Goal: Task Accomplishment & Management: Manage account settings

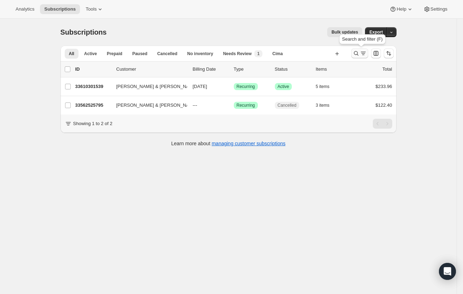
click at [357, 53] on icon "Search and filter results" at bounding box center [355, 53] width 7 height 7
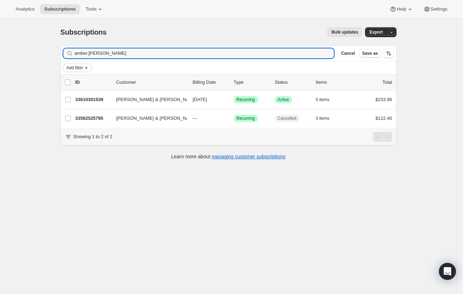
drag, startPoint x: 198, startPoint y: 56, endPoint x: 77, endPoint y: 66, distance: 121.6
click at [77, 66] on div "Filter subscribers amber.lemasters Clear Cancel Save as Add filter" at bounding box center [228, 60] width 336 height 29
type input "james masi"
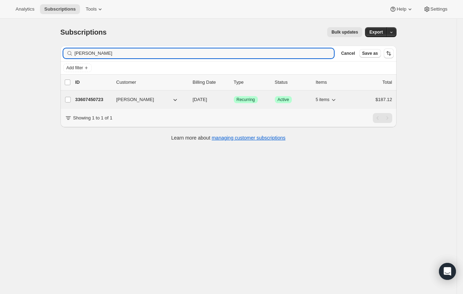
click at [86, 101] on p "33607450723" at bounding box center [92, 99] width 35 height 7
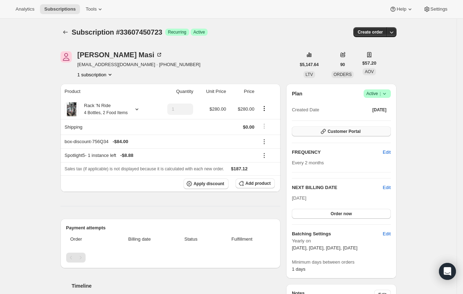
click at [367, 133] on button "Customer Portal" at bounding box center [341, 132] width 99 height 10
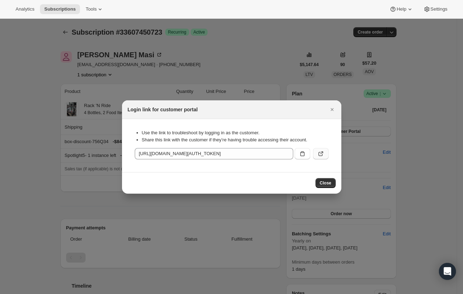
click at [323, 153] on icon ":r3e:" at bounding box center [321, 153] width 3 height 3
click at [330, 109] on icon "Close" at bounding box center [331, 109] width 7 height 7
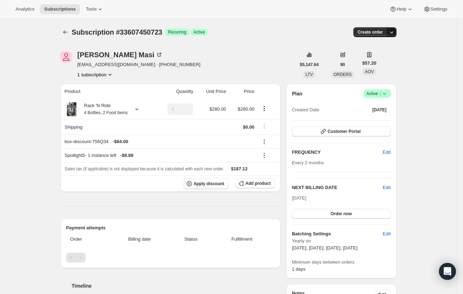
click at [395, 33] on icon "button" at bounding box center [391, 32] width 7 height 7
click at [373, 61] on span "Create custom one-time order" at bounding box center [363, 58] width 61 height 5
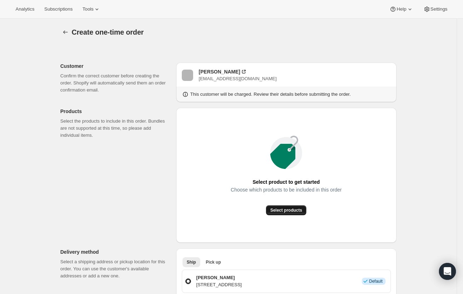
click at [291, 210] on span "Select products" at bounding box center [286, 211] width 32 height 6
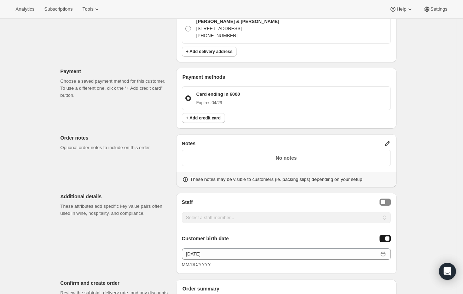
scroll to position [424, 0]
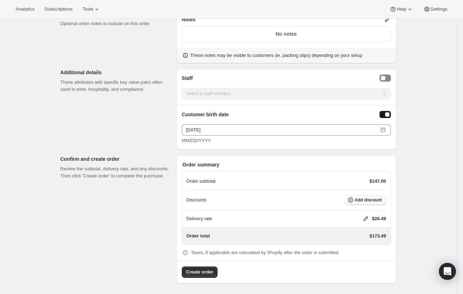
click at [372, 199] on span "Add discount" at bounding box center [368, 200] width 27 height 6
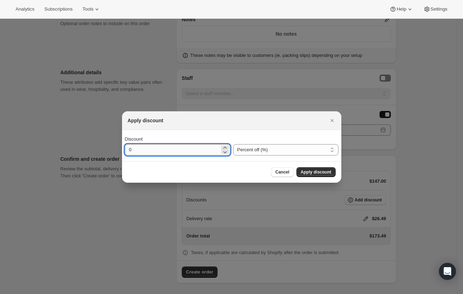
click at [194, 150] on input "0" at bounding box center [172, 149] width 95 height 11
drag, startPoint x: 194, startPoint y: 151, endPoint x: 125, endPoint y: 161, distance: 69.7
click at [134, 151] on input "0" at bounding box center [172, 149] width 95 height 11
type input "30"
click at [320, 175] on span "Apply discount" at bounding box center [316, 172] width 31 height 6
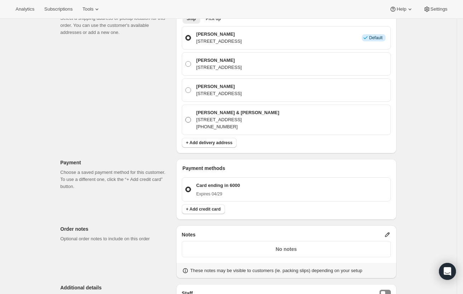
scroll to position [138, 0]
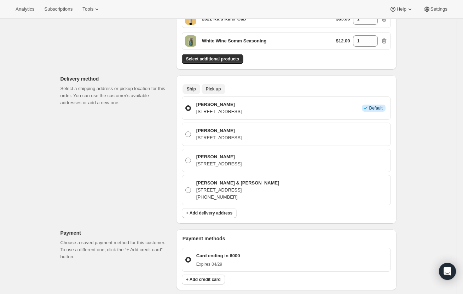
click at [213, 87] on span "Pick up" at bounding box center [213, 89] width 15 height 6
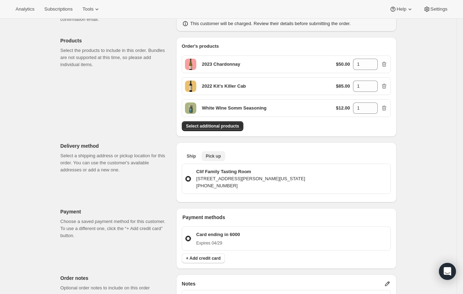
scroll to position [315, 0]
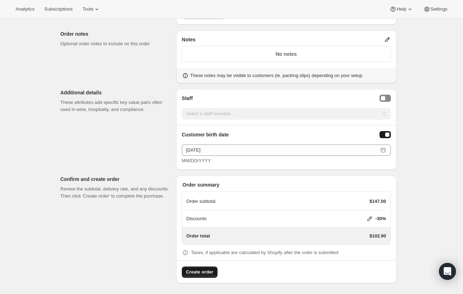
click at [199, 276] on button "Create order" at bounding box center [200, 272] width 36 height 11
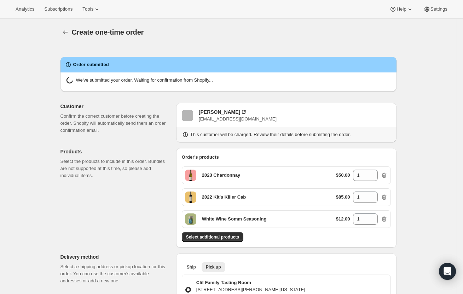
radio input "true"
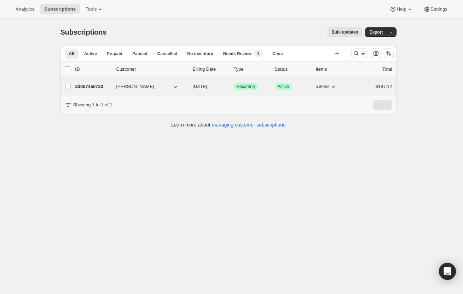
click at [78, 85] on p "33607450723" at bounding box center [92, 86] width 35 height 7
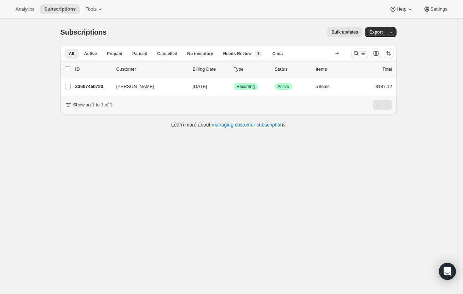
click at [359, 53] on icon "Search and filter results" at bounding box center [355, 53] width 7 height 7
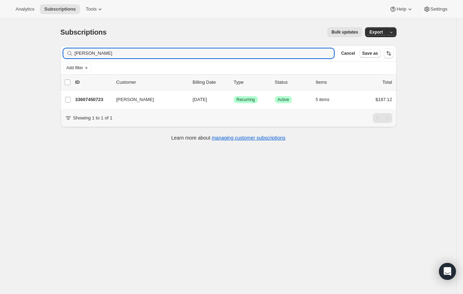
drag, startPoint x: 114, startPoint y: 59, endPoint x: 64, endPoint y: 52, distance: 50.4
click at [64, 52] on div "Filter subscribers james masi Clear Cancel Save as" at bounding box center [228, 54] width 336 height 16
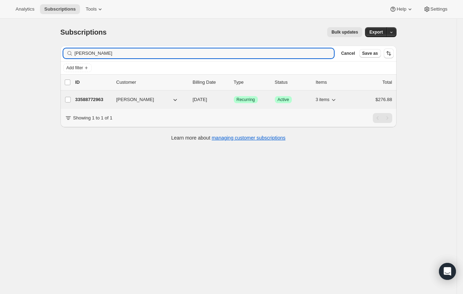
type input "alan michael"
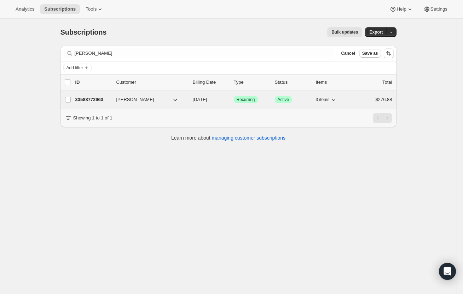
click at [103, 99] on p "33588772963" at bounding box center [92, 99] width 35 height 7
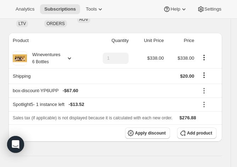
scroll to position [88, 0]
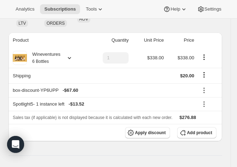
click at [63, 56] on div at bounding box center [68, 57] width 10 height 7
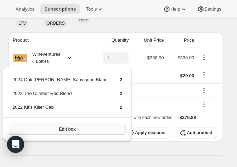
click at [65, 126] on button "Edit box" at bounding box center [67, 129] width 117 height 11
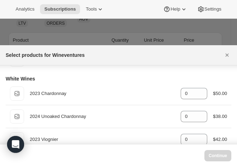
scroll to position [93, 0]
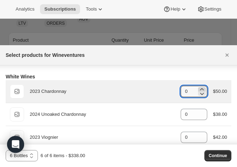
click at [198, 88] on icon ":ret:" at bounding box center [201, 89] width 7 height 7
type input "2"
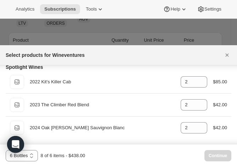
scroll to position [23, 0]
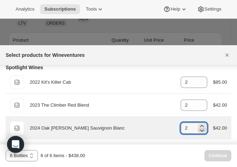
click at [199, 130] on icon ":ret:" at bounding box center [201, 130] width 7 height 7
type input "0"
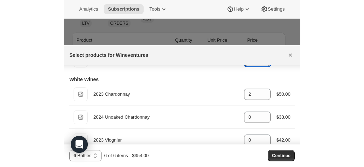
scroll to position [91, 0]
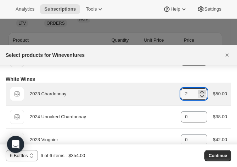
click at [200, 91] on icon ":ret:" at bounding box center [202, 92] width 4 height 2
click at [198, 98] on icon ":ret:" at bounding box center [201, 96] width 7 height 7
click at [198, 93] on icon ":ret:" at bounding box center [201, 96] width 7 height 7
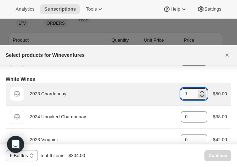
click at [198, 93] on icon ":ret:" at bounding box center [201, 96] width 7 height 7
click at [198, 91] on icon ":ret:" at bounding box center [201, 91] width 7 height 7
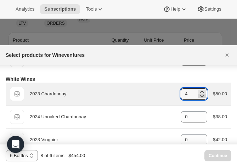
click at [198, 98] on icon ":ret:" at bounding box center [201, 96] width 7 height 7
click at [200, 96] on icon ":ret:" at bounding box center [202, 96] width 4 height 2
click at [200, 91] on icon ":ret:" at bounding box center [202, 92] width 4 height 2
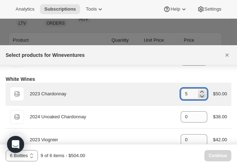
click at [198, 97] on icon ":ret:" at bounding box center [201, 96] width 7 height 7
type input "2"
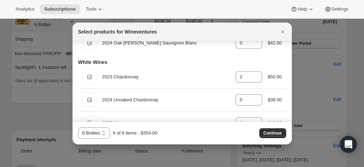
scroll to position [5, 0]
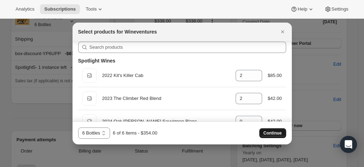
click at [266, 131] on span "Continue" at bounding box center [272, 133] width 18 height 6
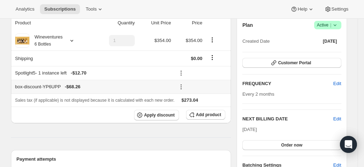
scroll to position [102, 0]
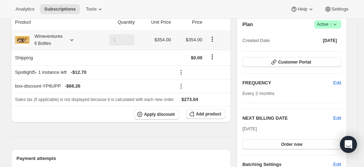
click at [72, 42] on icon at bounding box center [71, 39] width 7 height 7
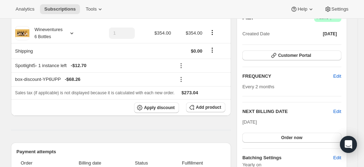
scroll to position [108, 0]
click at [75, 36] on icon at bounding box center [71, 33] width 7 height 7
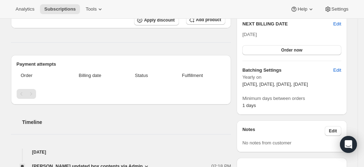
scroll to position [197, 0]
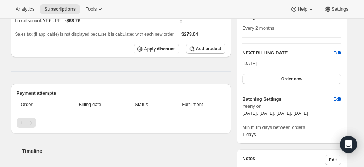
scroll to position [167, 0]
click at [215, 141] on div "Timeline" at bounding box center [121, 144] width 220 height 21
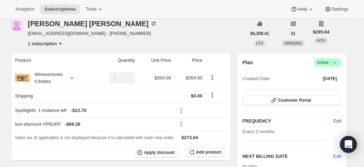
scroll to position [63, 0]
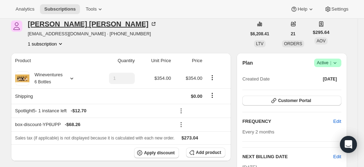
drag, startPoint x: 65, startPoint y: 22, endPoint x: 41, endPoint y: 23, distance: 24.1
click at [41, 23] on div "Alan Michaelson" at bounding box center [92, 24] width 129 height 7
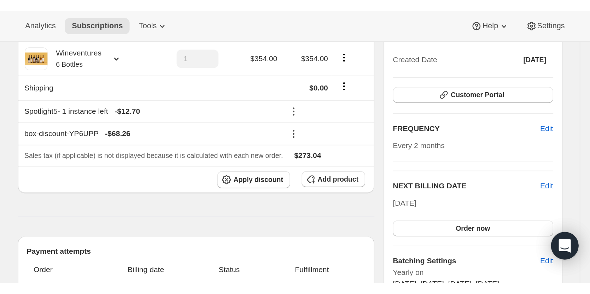
scroll to position [0, 0]
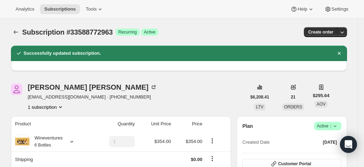
click at [209, 91] on div "Alan Michaelson amich625@gmail.com · +19736508158 1 subscription" at bounding box center [128, 97] width 235 height 27
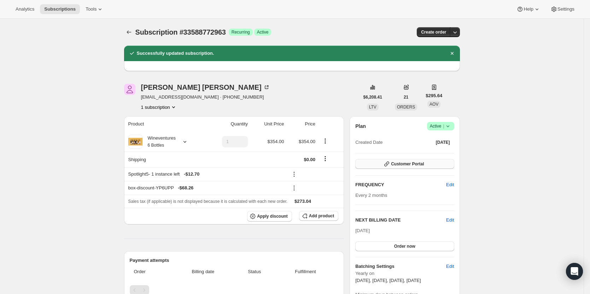
click at [406, 163] on span "Customer Portal" at bounding box center [407, 164] width 33 height 6
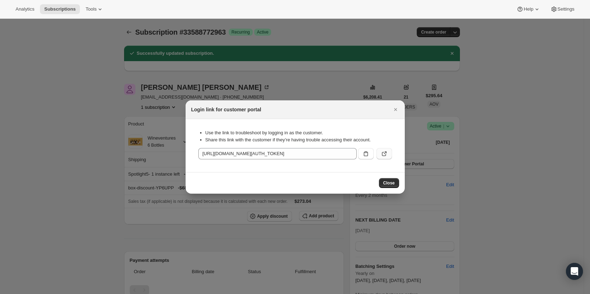
click at [384, 157] on button ":rj4:" at bounding box center [385, 153] width 16 height 11
click at [396, 107] on icon "Close" at bounding box center [395, 109] width 7 height 7
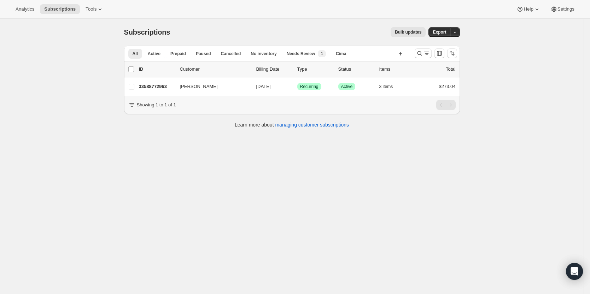
click at [416, 53] on div at bounding box center [436, 53] width 48 height 14
click at [422, 54] on icon "Search and filter results" at bounding box center [419, 53] width 7 height 7
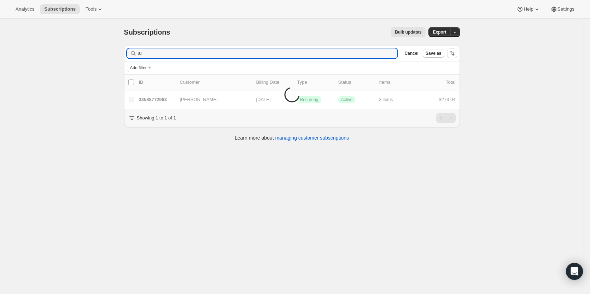
type input "a"
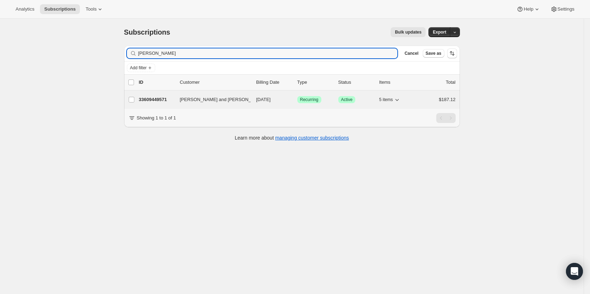
type input "stephanie litty"
click at [143, 98] on p "33609449571" at bounding box center [156, 99] width 35 height 7
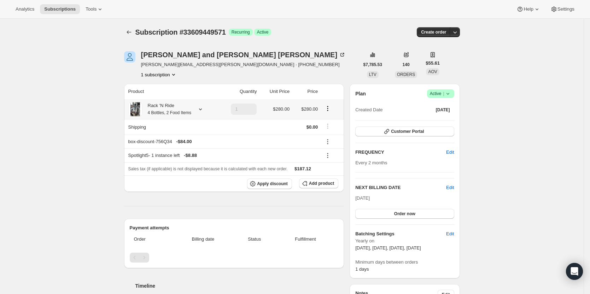
click at [200, 109] on icon at bounding box center [200, 109] width 7 height 7
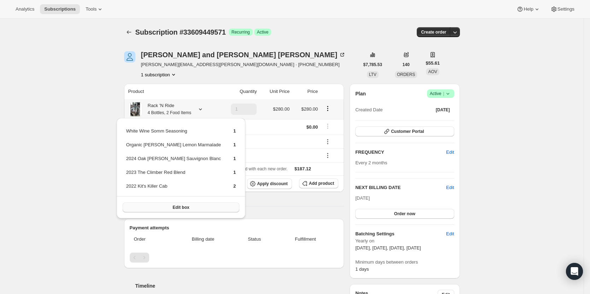
click at [177, 209] on button "Edit box" at bounding box center [181, 208] width 117 height 10
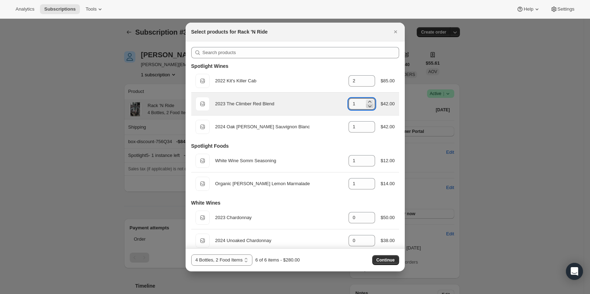
click at [366, 103] on icon ":rrr:" at bounding box center [369, 106] width 7 height 7
click at [366, 99] on icon ":rrr:" at bounding box center [369, 101] width 7 height 7
click at [366, 101] on icon ":rrr:" at bounding box center [369, 101] width 7 height 7
type input "2"
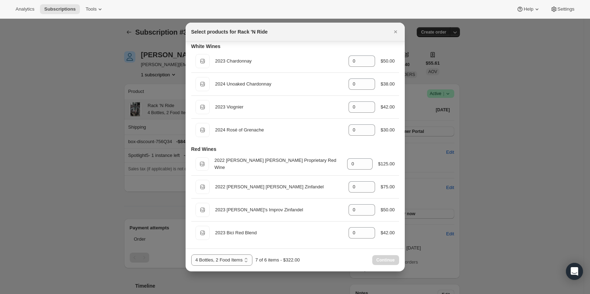
scroll to position [158, 0]
click at [396, 31] on icon "Close" at bounding box center [395, 31] width 3 height 3
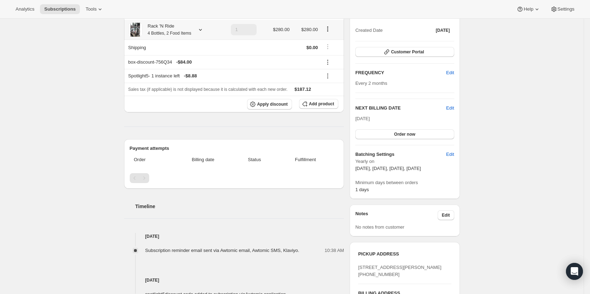
scroll to position [141, 0]
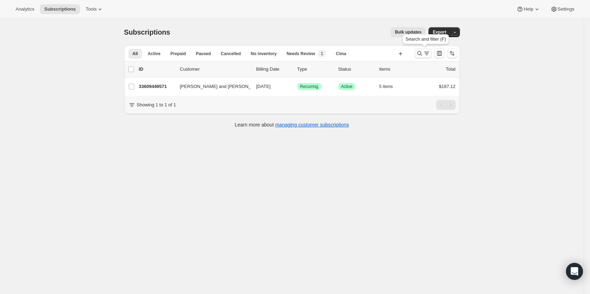
click at [423, 57] on icon "Search and filter results" at bounding box center [419, 53] width 7 height 7
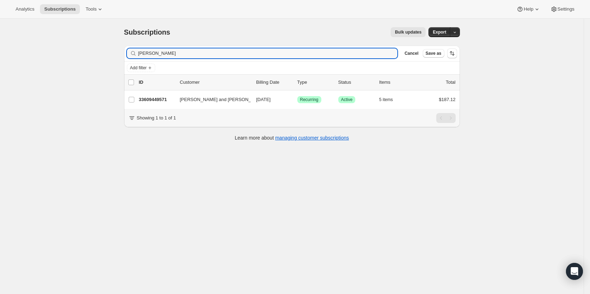
drag, startPoint x: 249, startPoint y: 56, endPoint x: 134, endPoint y: 55, distance: 114.9
click at [136, 55] on div "stephanie litty Clear" at bounding box center [262, 53] width 271 height 10
type input "rick brewer"
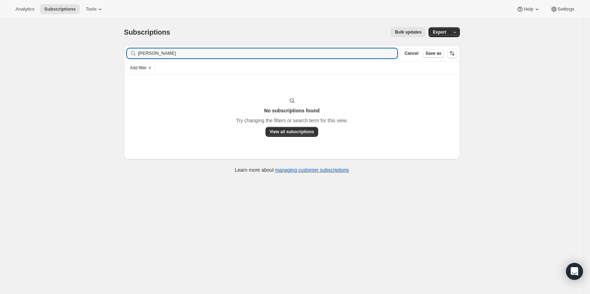
drag, startPoint x: 176, startPoint y: 54, endPoint x: 114, endPoint y: 54, distance: 61.9
click at [114, 54] on div "Subscriptions. This page is ready Subscriptions Bulk updates More actions Bulk …" at bounding box center [292, 166] width 584 height 294
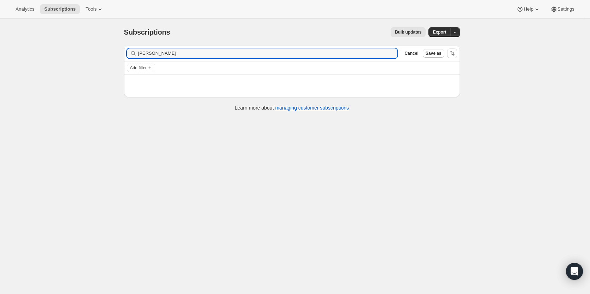
type input "brewer"
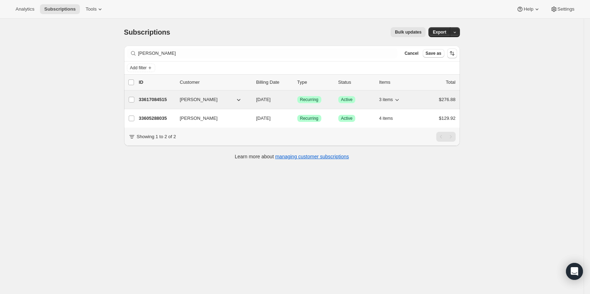
click at [150, 99] on p "33617084515" at bounding box center [156, 99] width 35 height 7
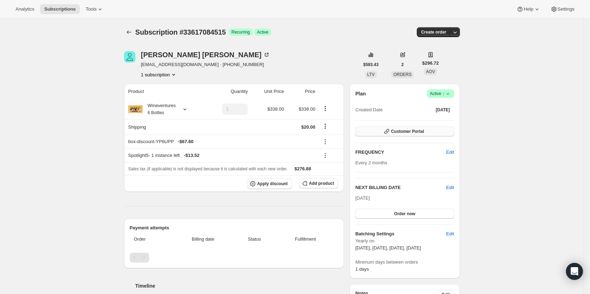
click at [423, 133] on span "Customer Portal" at bounding box center [407, 132] width 33 height 6
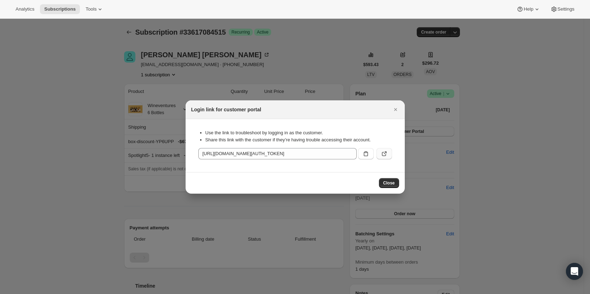
click at [383, 153] on icon ":r19p:" at bounding box center [384, 153] width 7 height 7
drag, startPoint x: 394, startPoint y: 109, endPoint x: 390, endPoint y: 110, distance: 4.0
click at [396, 109] on icon "Close" at bounding box center [395, 109] width 7 height 7
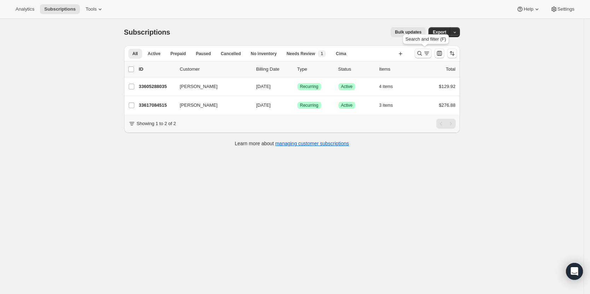
click at [418, 50] on button "Search and filter results" at bounding box center [423, 53] width 17 height 10
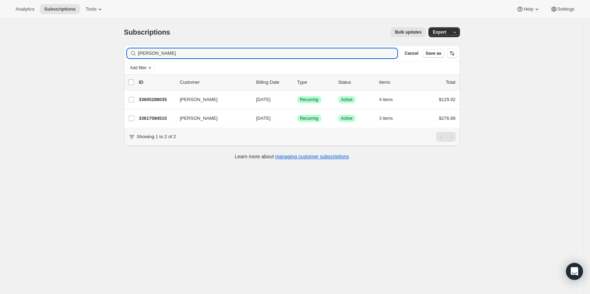
drag, startPoint x: 157, startPoint y: 50, endPoint x: 73, endPoint y: 64, distance: 85.7
click at [76, 62] on div "Subscriptions. This page is ready Subscriptions Bulk updates More actions Bulk …" at bounding box center [292, 166] width 584 height 294
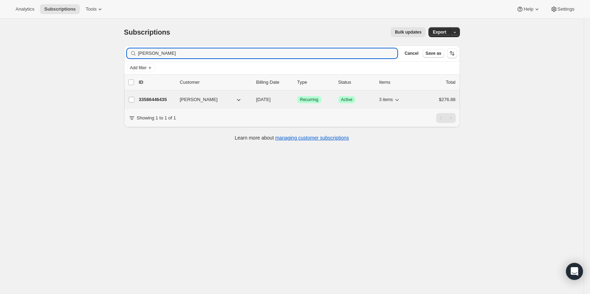
type input "diane ber"
click at [163, 99] on p "33586446435" at bounding box center [156, 99] width 35 height 7
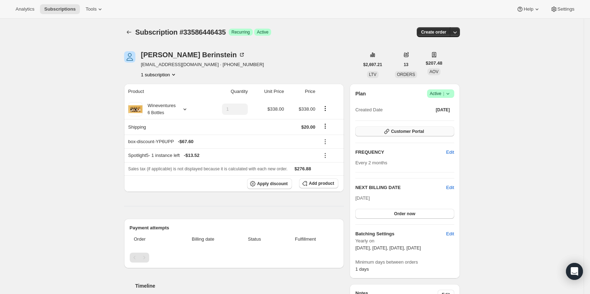
click at [418, 131] on span "Customer Portal" at bounding box center [407, 132] width 33 height 6
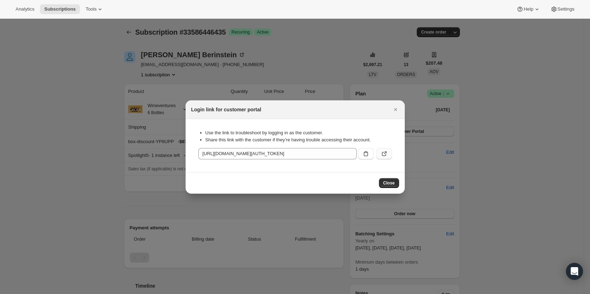
click at [384, 154] on icon ":r1em:" at bounding box center [385, 153] width 3 height 3
click at [399, 107] on button "Close" at bounding box center [396, 110] width 10 height 10
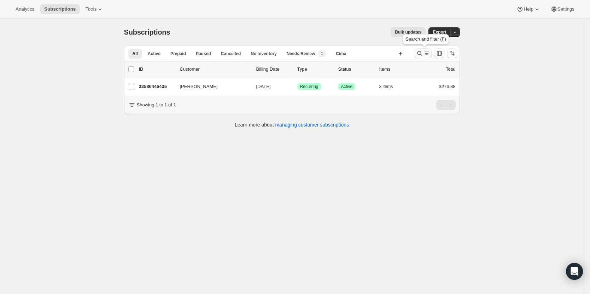
click at [430, 55] on icon "Search and filter results" at bounding box center [426, 53] width 7 height 7
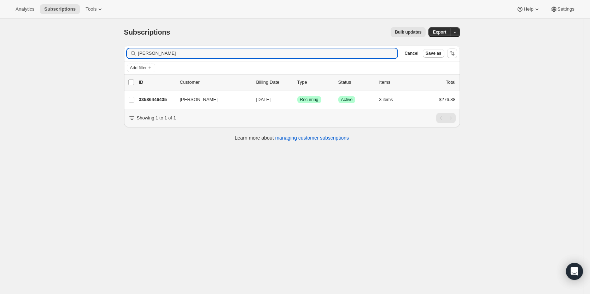
drag, startPoint x: 278, startPoint y: 51, endPoint x: 126, endPoint y: 56, distance: 151.8
click at [128, 54] on div "Filter subscribers diane ber Clear Cancel Save as" at bounding box center [292, 54] width 336 height 16
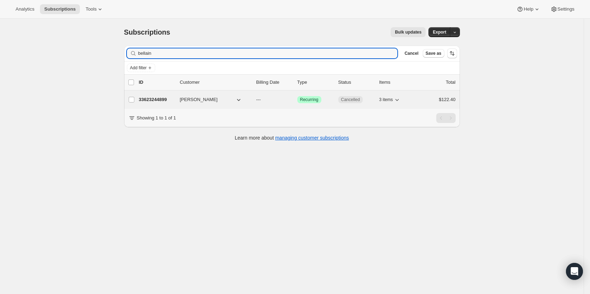
type input "bellain"
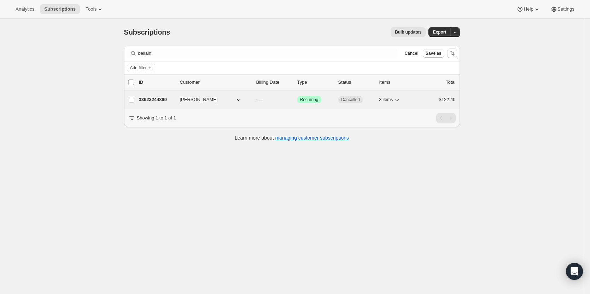
click at [161, 95] on div "33623244899 Bella karg --- Success Recurring Cancelled 3 items $122.40" at bounding box center [297, 100] width 317 height 10
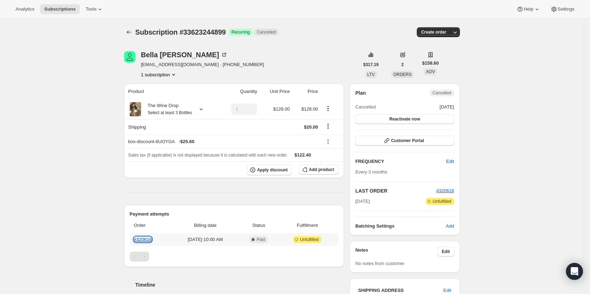
click at [145, 239] on link "#320618" at bounding box center [143, 239] width 18 height 5
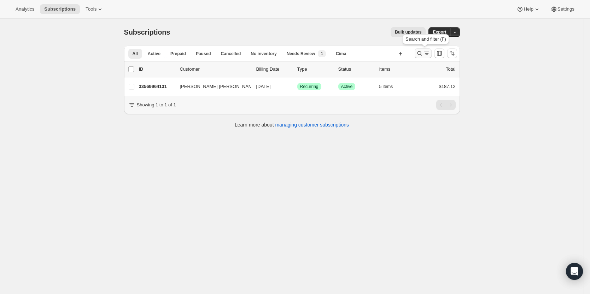
click at [423, 52] on icon "Search and filter results" at bounding box center [419, 53] width 7 height 7
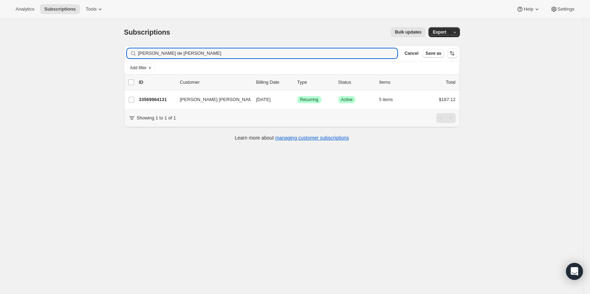
drag, startPoint x: 182, startPoint y: 52, endPoint x: 124, endPoint y: 52, distance: 58.0
click at [125, 52] on div "Filter subscribers [PERSON_NAME] de [PERSON_NAME] Clear Cancel Save as Add filt…" at bounding box center [289, 94] width 342 height 109
type input "r"
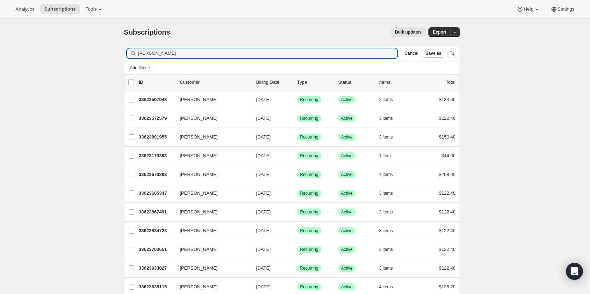
type input "[PERSON_NAME]"
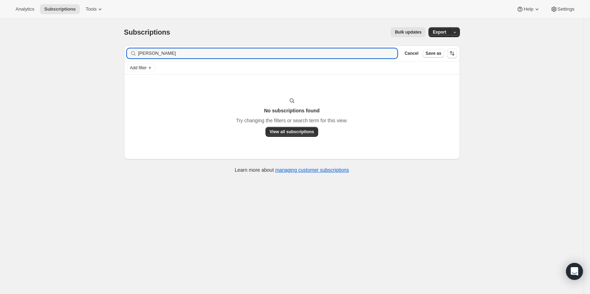
drag, startPoint x: 174, startPoint y: 53, endPoint x: 125, endPoint y: 53, distance: 48.8
click at [125, 53] on div "Filter subscribers [PERSON_NAME] Clear Cancel Save as Add filter No subscriptio…" at bounding box center [289, 110] width 342 height 141
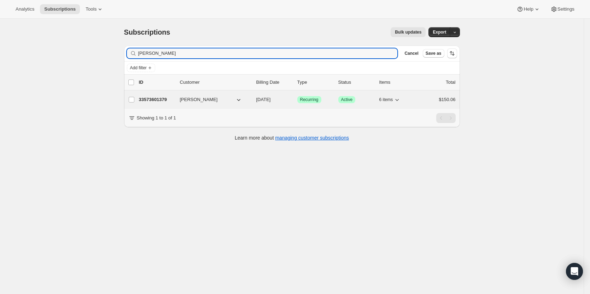
type input "[PERSON_NAME]"
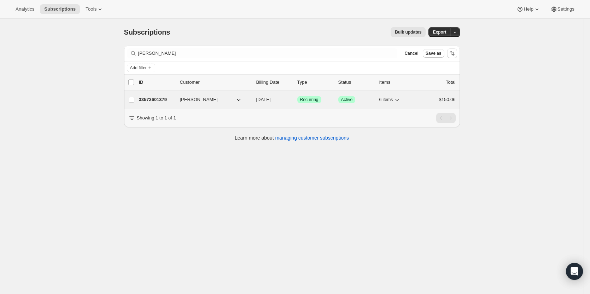
click at [151, 103] on p "33573601379" at bounding box center [156, 99] width 35 height 7
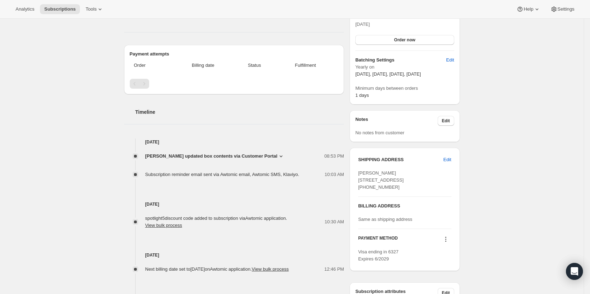
scroll to position [177, 0]
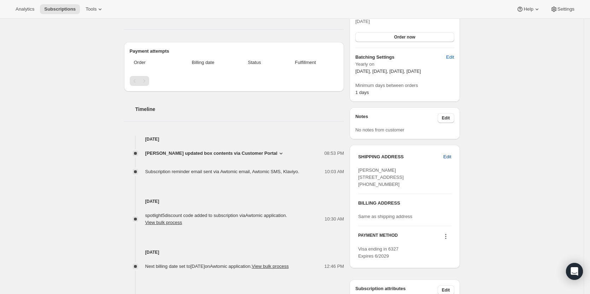
click at [451, 158] on span "Edit" at bounding box center [447, 156] width 8 height 7
select select "NV"
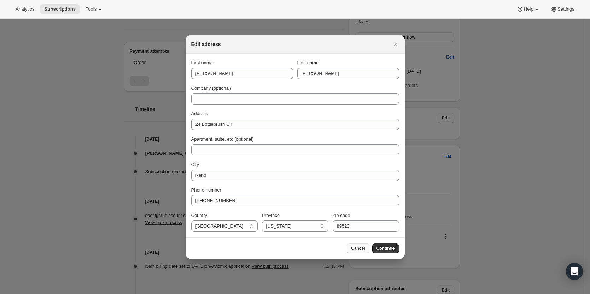
click at [360, 247] on span "Cancel" at bounding box center [358, 249] width 14 height 6
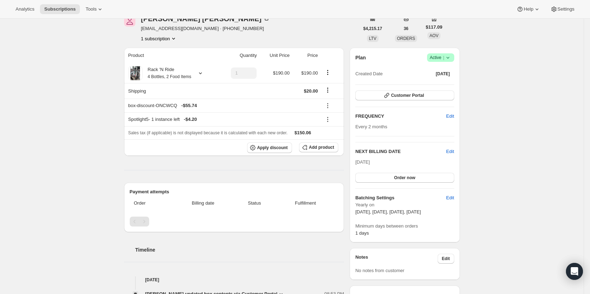
scroll to position [0, 0]
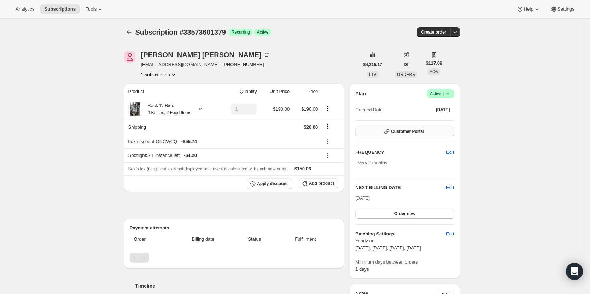
click at [415, 135] on button "Customer Portal" at bounding box center [404, 132] width 99 height 10
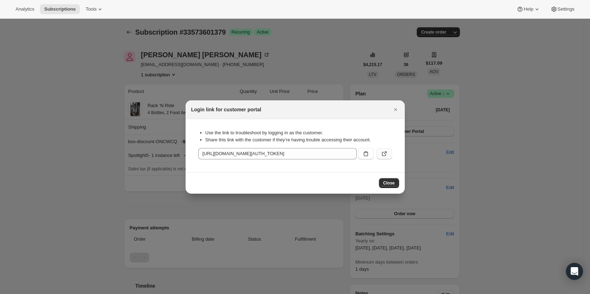
click at [390, 153] on button ":rlq:" at bounding box center [385, 153] width 16 height 11
click at [398, 110] on icon "Close" at bounding box center [395, 109] width 7 height 7
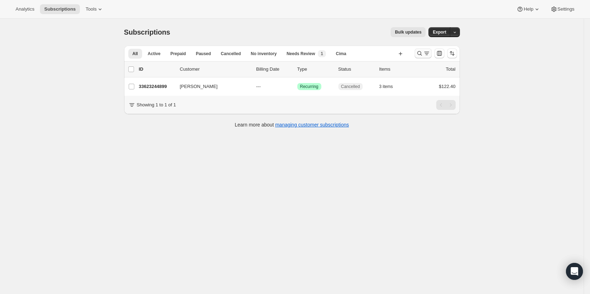
click at [422, 53] on icon "Search and filter results" at bounding box center [419, 53] width 5 height 5
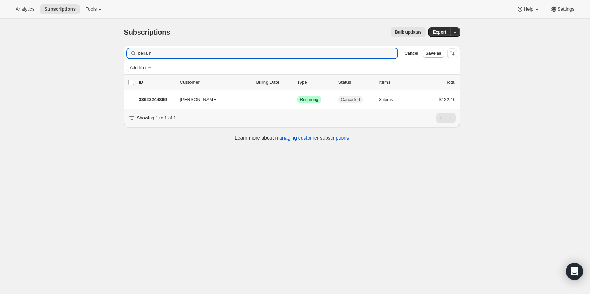
drag, startPoint x: 116, startPoint y: 62, endPoint x: 106, endPoint y: 62, distance: 10.6
click at [108, 62] on div "Subscriptions. This page is ready Subscriptions Bulk updates More actions Bulk …" at bounding box center [292, 166] width 584 height 294
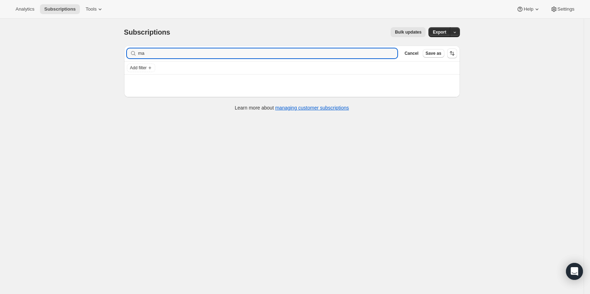
type input "m"
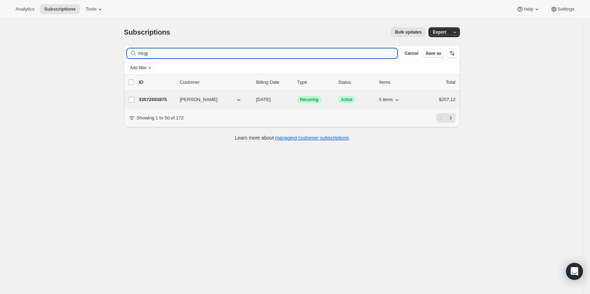
type input "mcgj"
click at [163, 100] on p "33572683875" at bounding box center [156, 99] width 35 height 7
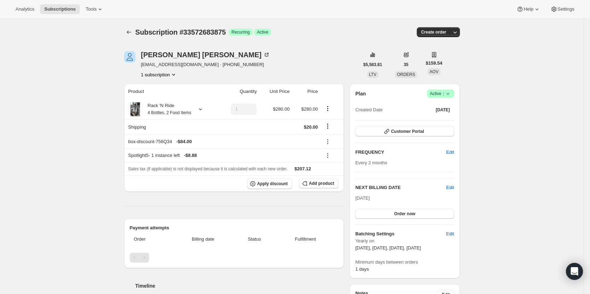
click at [450, 95] on icon at bounding box center [447, 93] width 7 height 7
click at [451, 115] on button "Cancel subscription" at bounding box center [443, 119] width 44 height 11
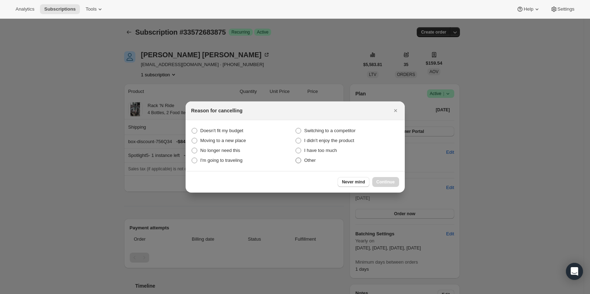
click at [304, 161] on label "Other" at bounding box center [347, 161] width 104 height 10
click at [296, 158] on input "Other" at bounding box center [296, 158] width 0 height 0
radio input "true"
click at [389, 184] on span "Continue" at bounding box center [386, 182] width 18 height 6
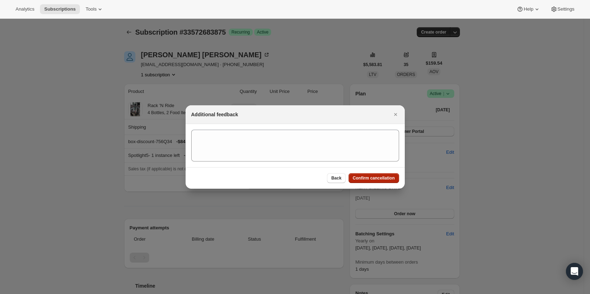
click at [387, 179] on span "Confirm cancellation" at bounding box center [374, 178] width 42 height 6
